Goal: Transaction & Acquisition: Purchase product/service

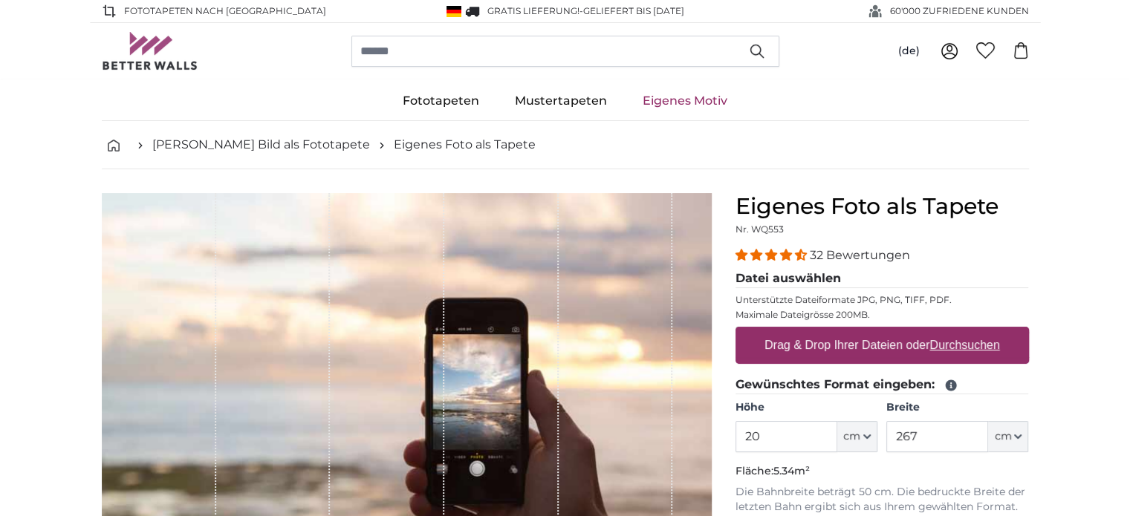
type input "2"
type input "160"
click at [914, 435] on input "267" at bounding box center [937, 436] width 102 height 31
type input "2"
type input "250"
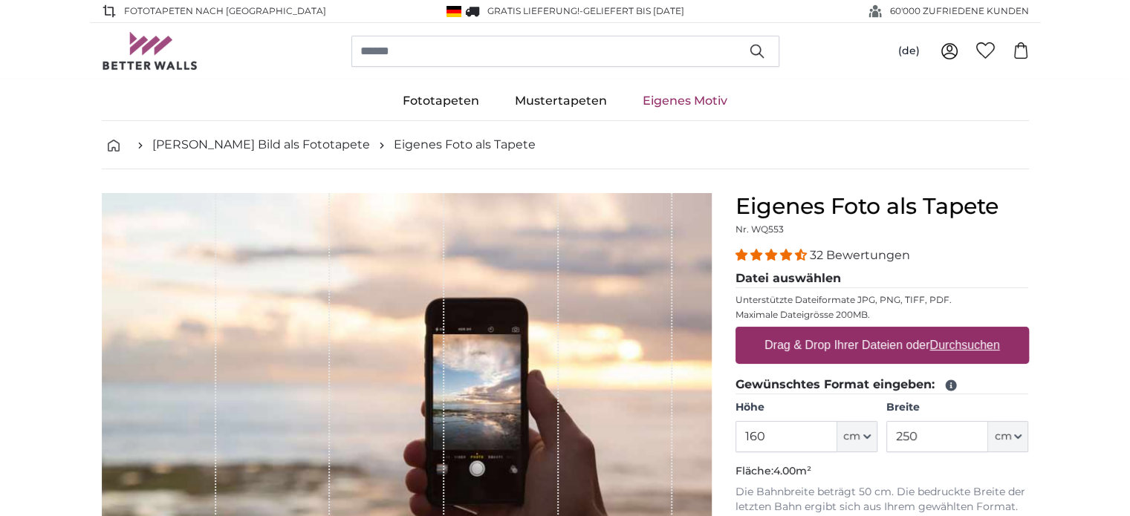
click at [969, 347] on u "Durchsuchen" at bounding box center [964, 345] width 70 height 13
click at [969, 331] on input "Drag & Drop Ihrer Dateien oder Durchsuchen" at bounding box center [881, 329] width 293 height 4
type input "**********"
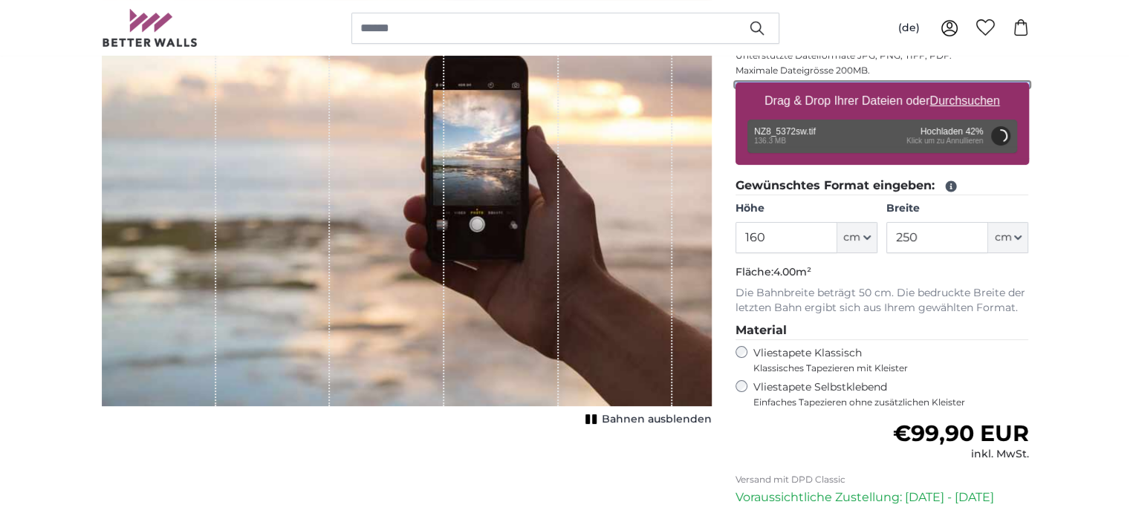
scroll to position [267, 0]
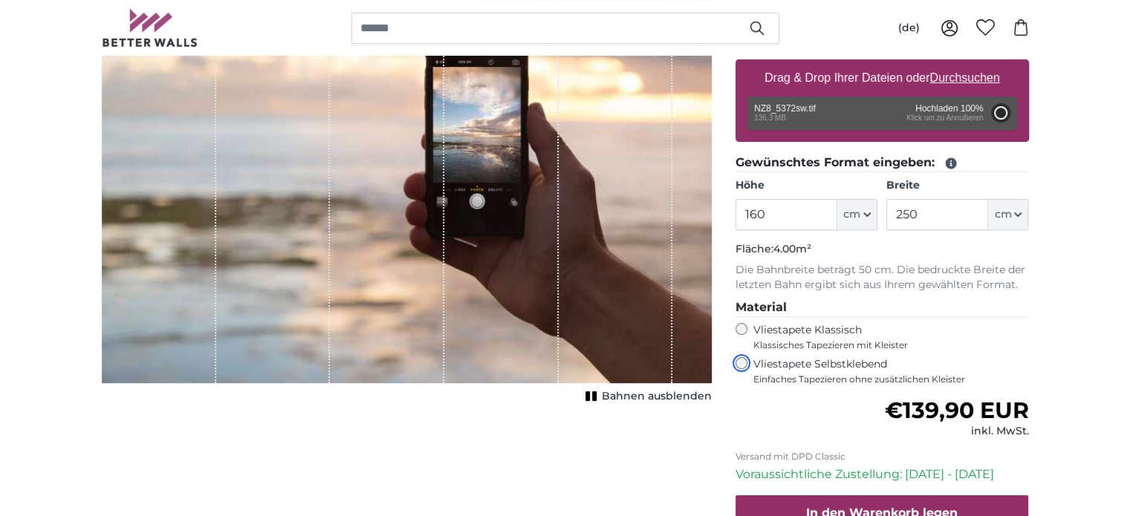
type input "200"
type input "300"
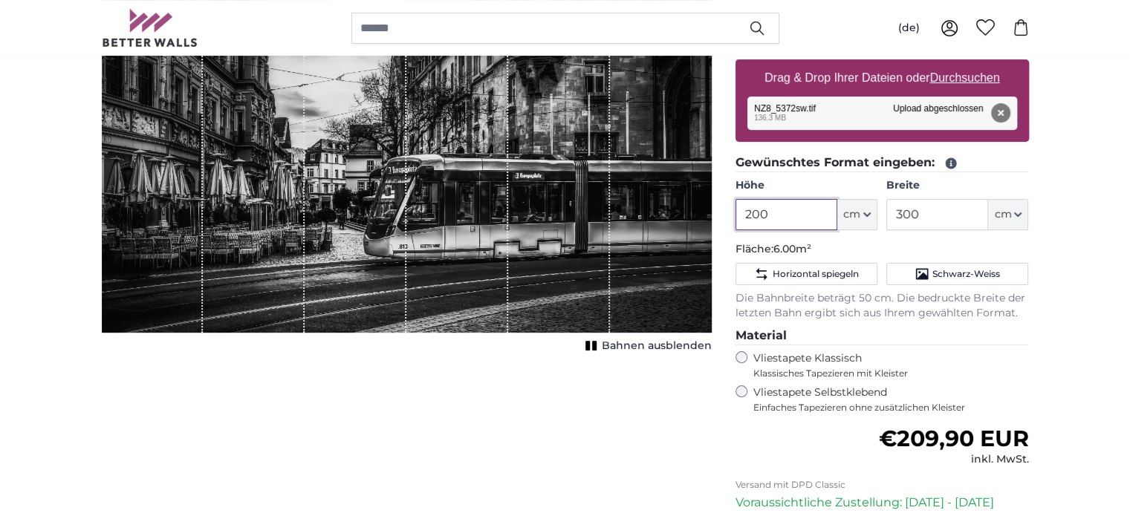
click at [778, 209] on input "200" at bounding box center [786, 214] width 102 height 31
type input "2"
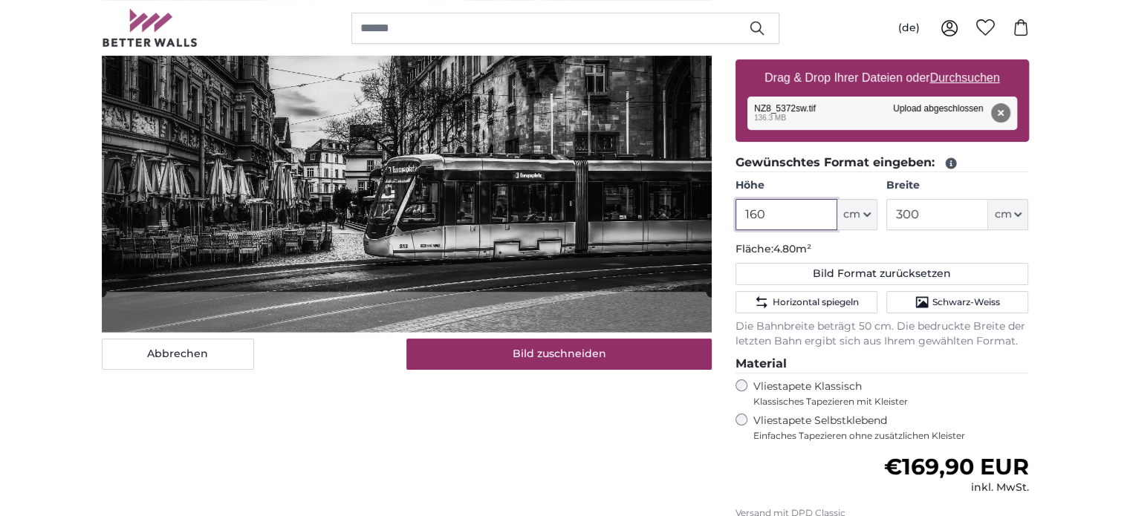
type input "160"
click at [943, 215] on input "300" at bounding box center [937, 214] width 102 height 31
type input "3"
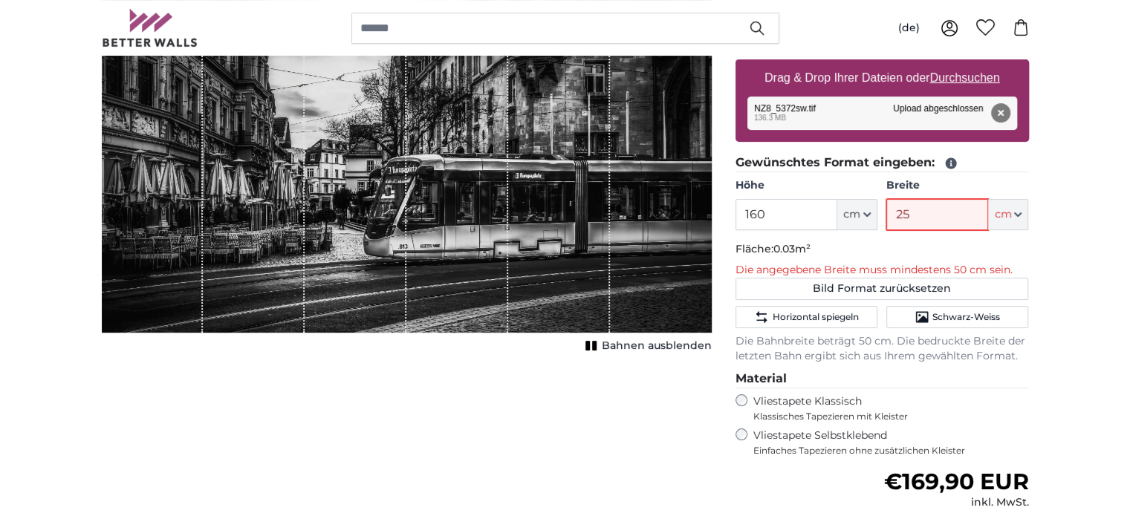
type input "250"
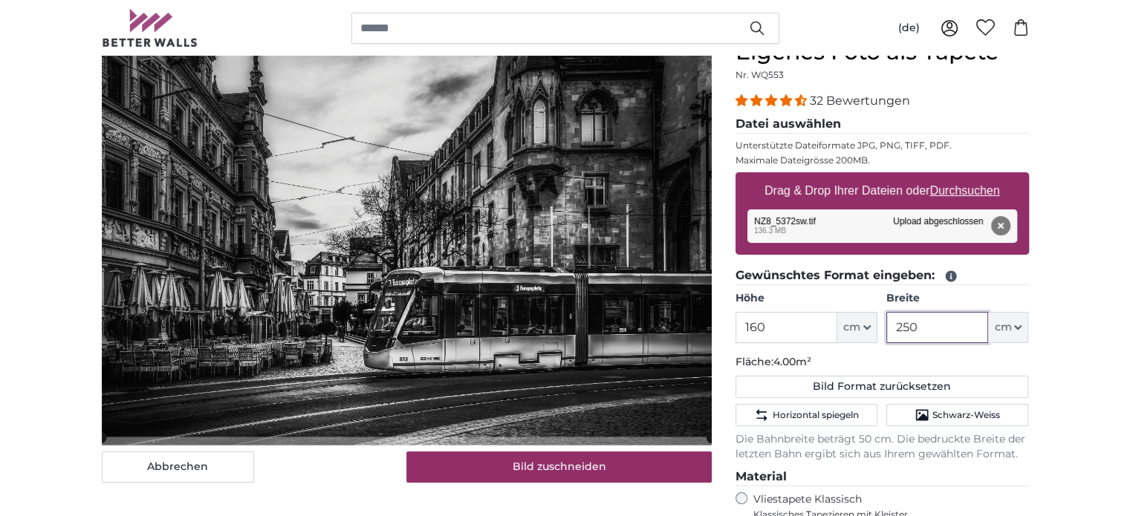
scroll to position [181, 0]
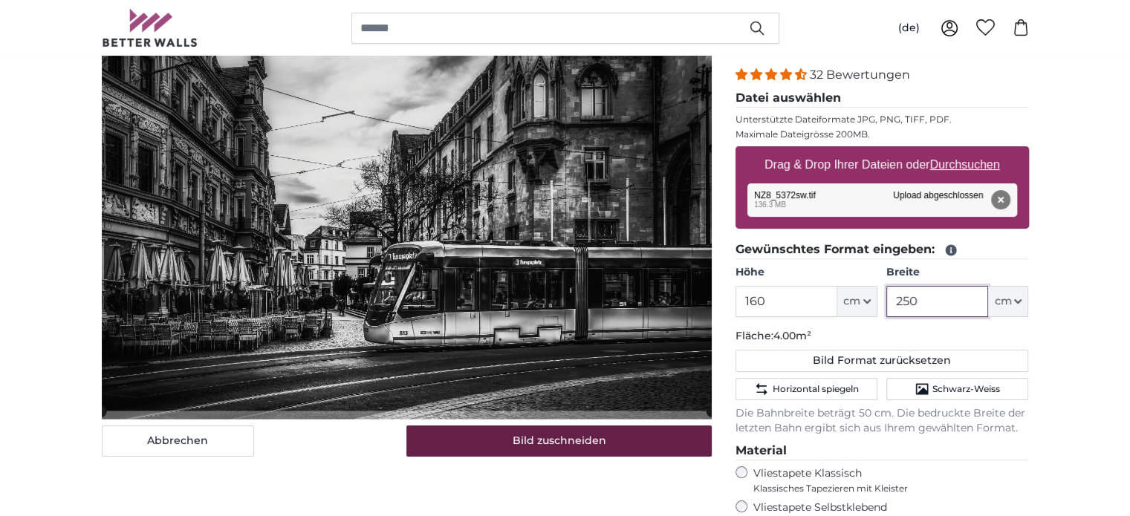
type input "250"
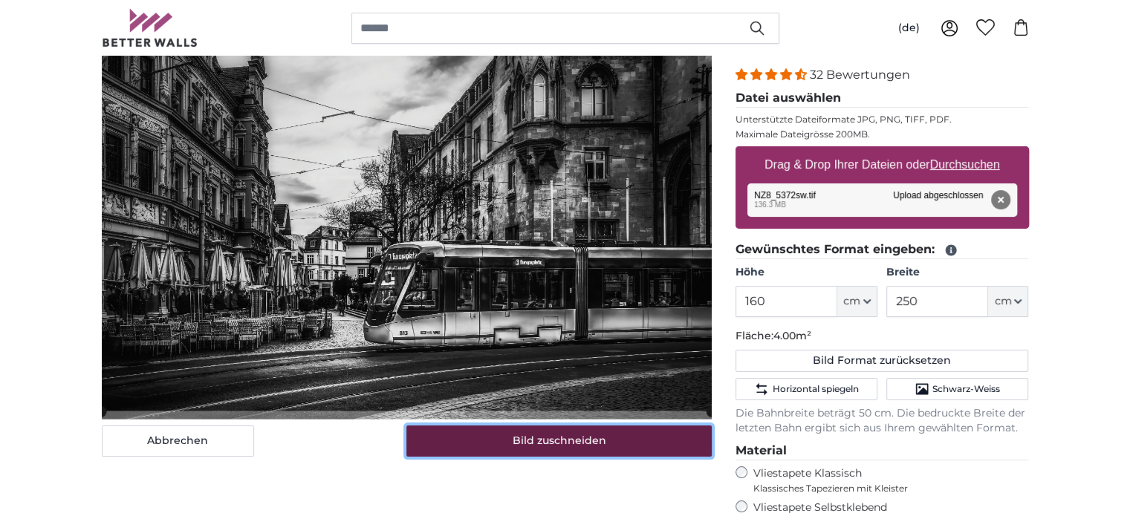
click at [564, 441] on button "Bild zuschneiden" at bounding box center [558, 441] width 305 height 31
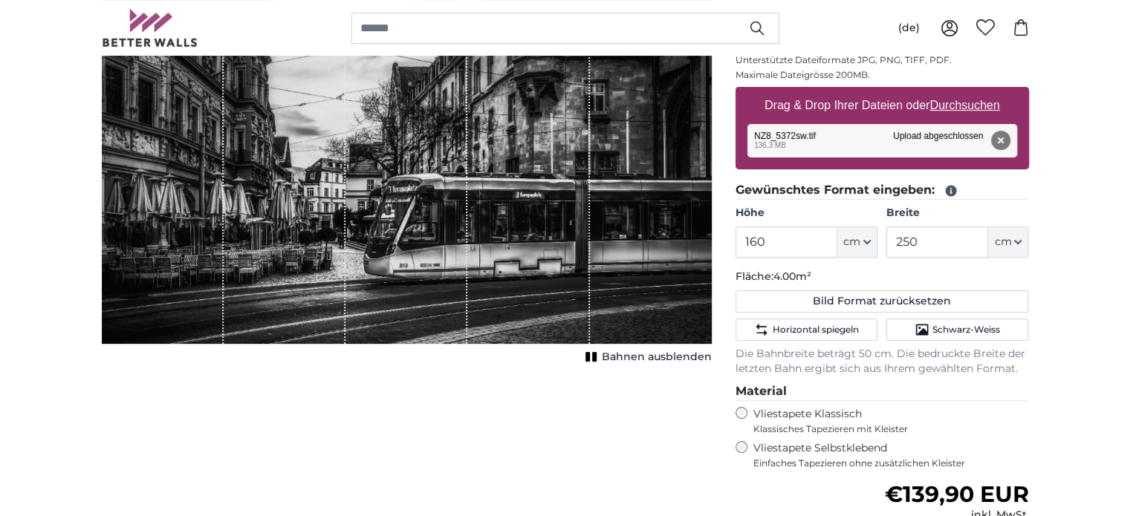
scroll to position [270, 0]
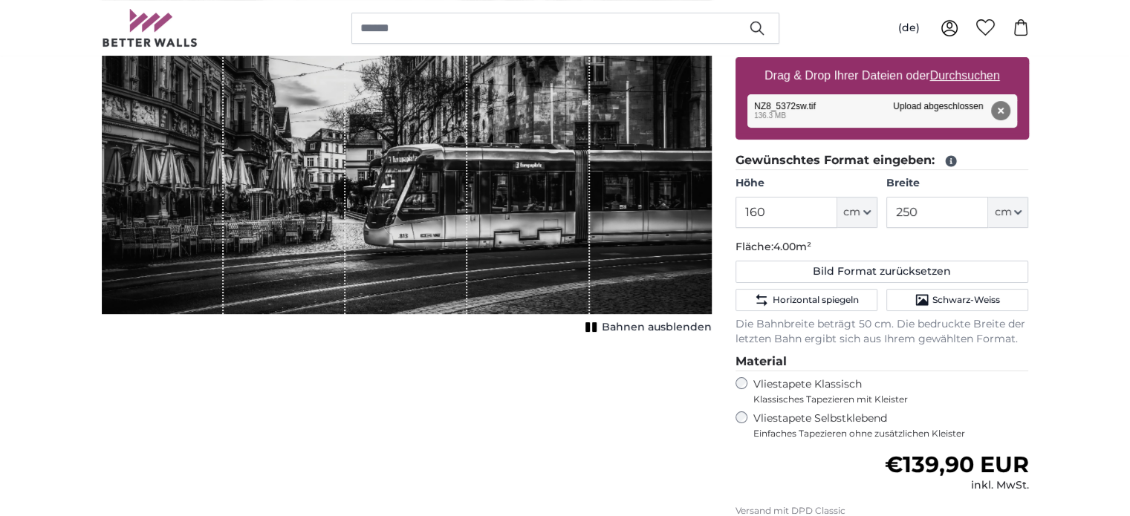
click at [743, 374] on fieldset "Material Vliestapete Klassisch Klassisches Tapezieren mit Kleister Vliestapete …" at bounding box center [881, 396] width 293 height 87
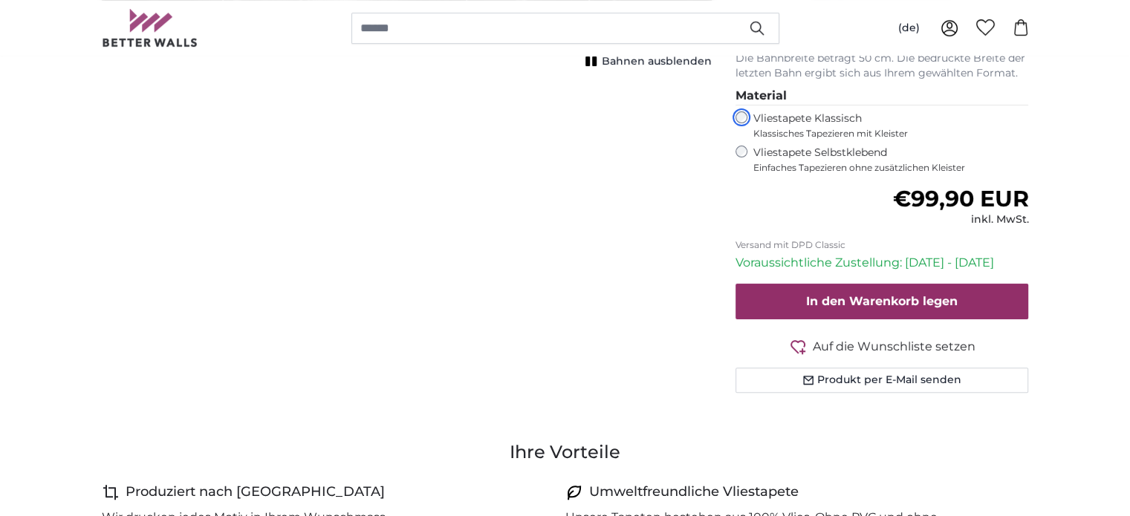
scroll to position [523, 0]
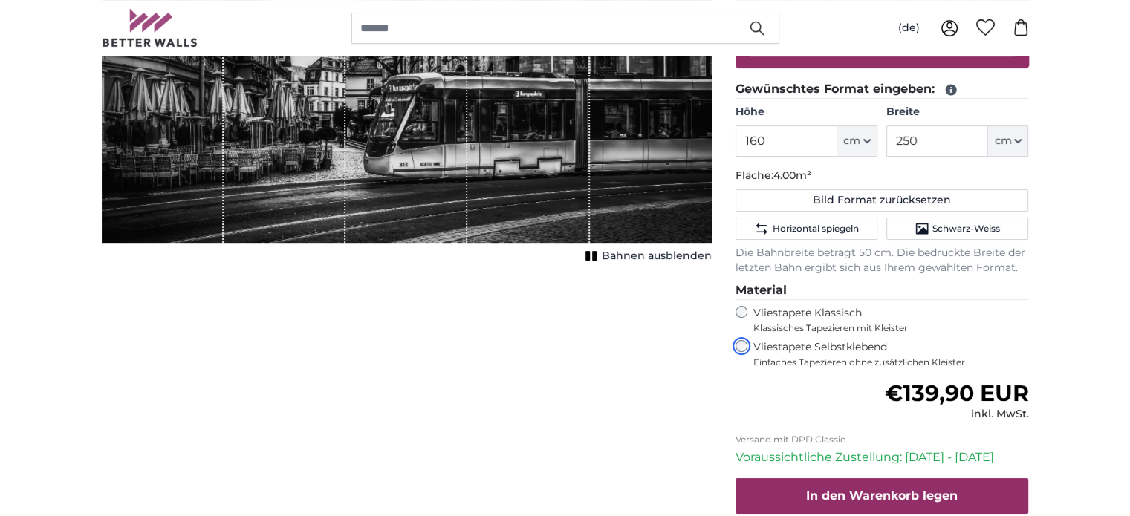
scroll to position [354, 0]
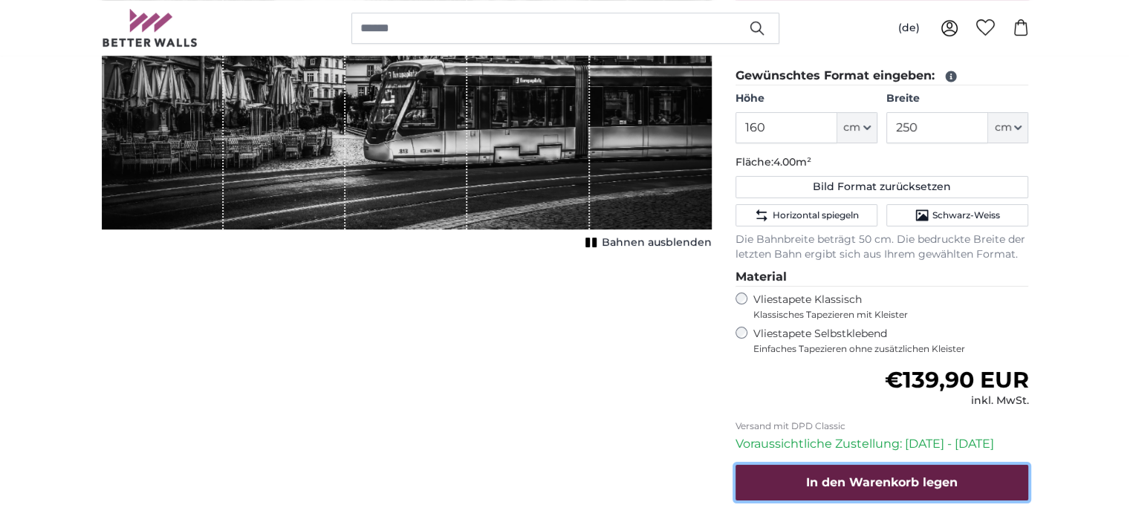
click at [983, 475] on button "In den Warenkorb legen" at bounding box center [881, 483] width 293 height 36
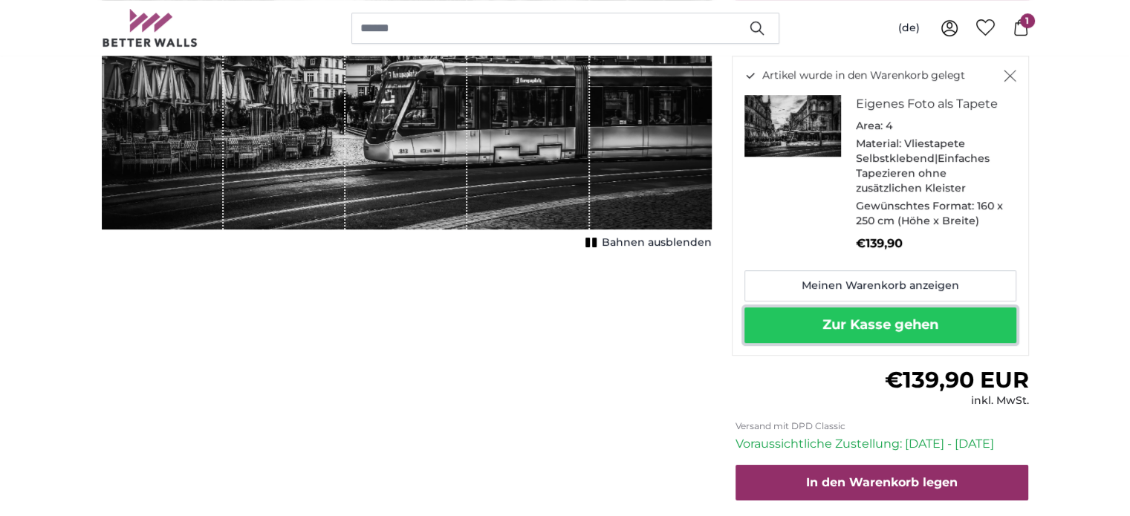
click at [847, 333] on button "Zur Kasse gehen" at bounding box center [880, 326] width 272 height 36
